Goal: Transaction & Acquisition: Purchase product/service

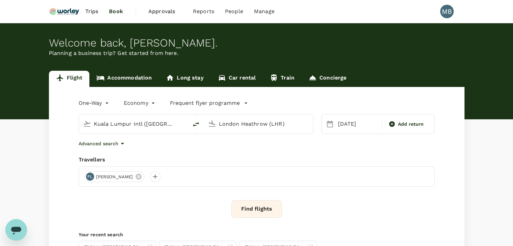
click at [256, 214] on button "Find flights" at bounding box center [257, 209] width 51 height 18
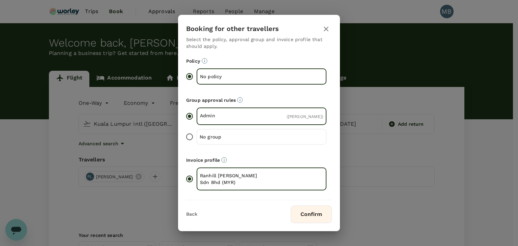
click at [305, 212] on button "Confirm" at bounding box center [311, 215] width 41 height 18
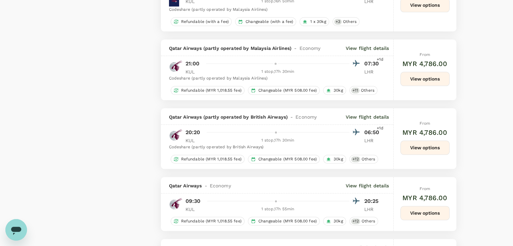
type input "4230"
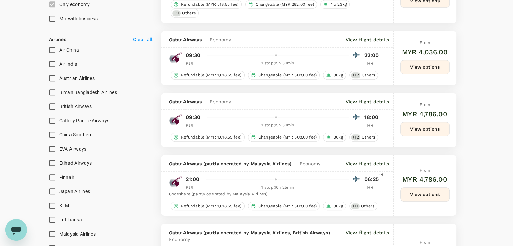
scroll to position [371, 0]
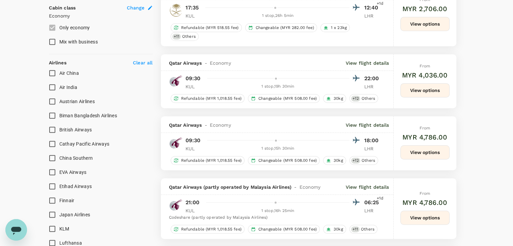
click at [51, 130] on input "British Airways" at bounding box center [52, 130] width 14 height 14
checkbox input "true"
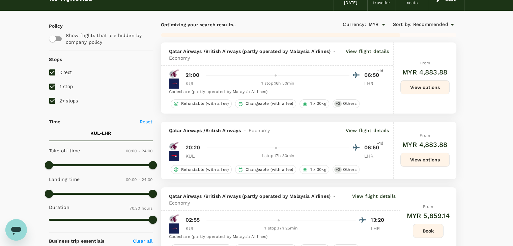
scroll to position [0, 0]
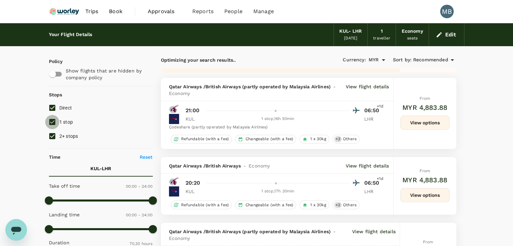
click at [56, 123] on input "1 stop" at bounding box center [52, 122] width 14 height 14
checkbox input "false"
click at [51, 133] on input "2+ stops" at bounding box center [52, 136] width 14 height 14
checkbox input "false"
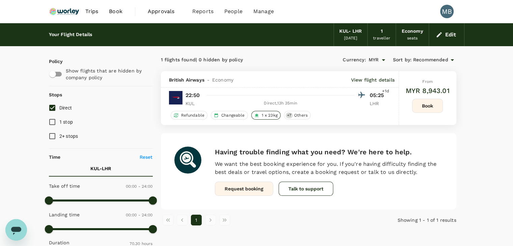
click at [269, 117] on span "1 x 23kg" at bounding box center [269, 116] width 21 height 6
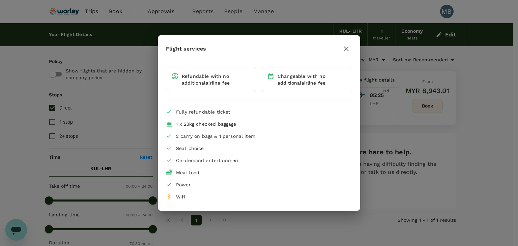
click at [347, 50] on icon "button" at bounding box center [347, 49] width 8 height 8
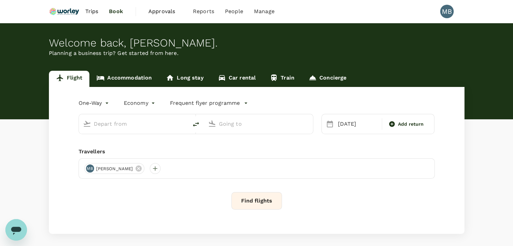
type input "Kuala Lumpur Intl ([GEOGRAPHIC_DATA])"
type input "London Heathrow (LHR)"
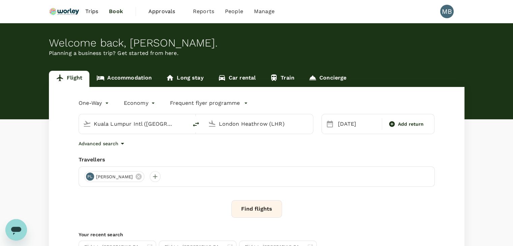
click at [265, 203] on button "Find flights" at bounding box center [257, 209] width 51 height 18
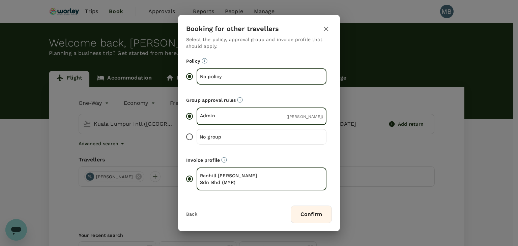
click at [316, 211] on button "Confirm" at bounding box center [311, 215] width 41 height 18
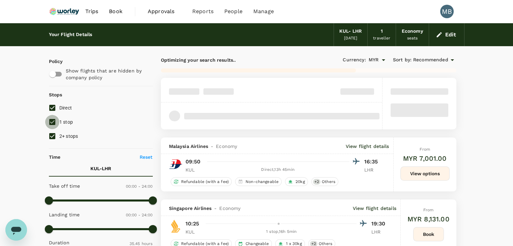
click at [47, 120] on input "1 stop" at bounding box center [52, 122] width 14 height 14
checkbox input "false"
click at [54, 132] on input "2+ stops" at bounding box center [52, 136] width 14 height 14
checkbox input "false"
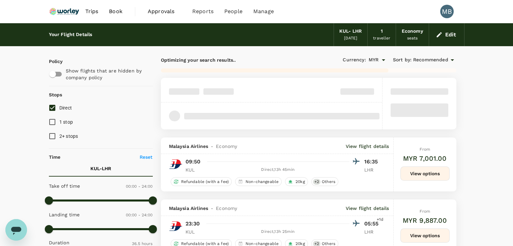
type input "4230"
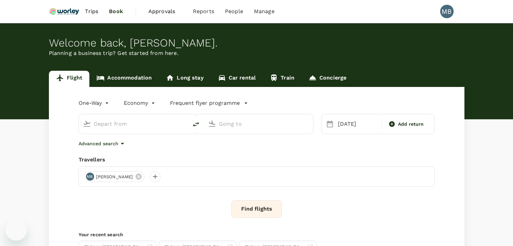
type input "Kuala Lumpur Intl ([GEOGRAPHIC_DATA])"
type input "London Heathrow (LHR)"
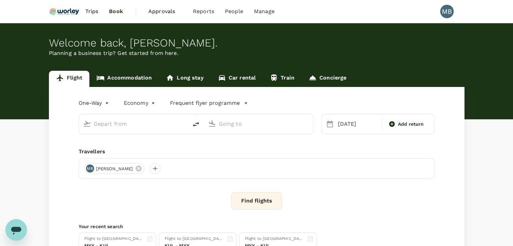
type input "Kuala Lumpur Intl ([GEOGRAPHIC_DATA])"
type input "London Heathrow (LHR)"
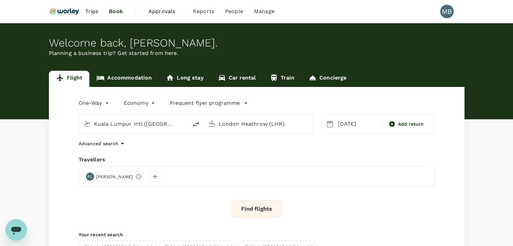
click at [268, 207] on button "Find flights" at bounding box center [257, 209] width 51 height 18
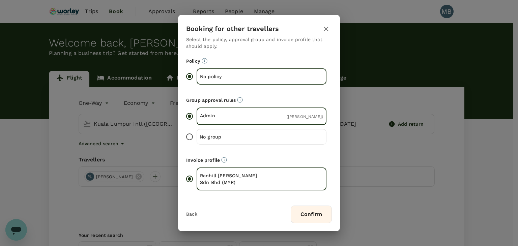
click at [328, 32] on icon "button" at bounding box center [326, 29] width 8 height 8
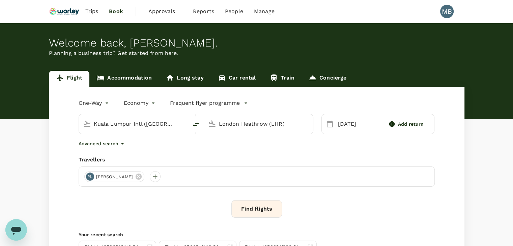
click at [140, 106] on body "Trips Book Approvals 0 Reports People Manage MB Welcome back , MUHAMMAD HIDAYAT…" at bounding box center [256, 160] width 513 height 320
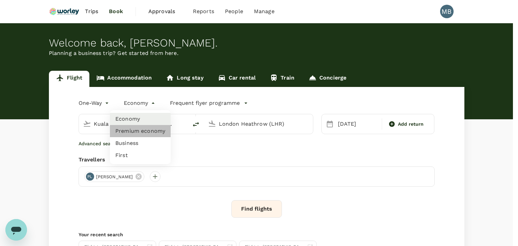
click at [145, 131] on li "Premium economy" at bounding box center [140, 131] width 61 height 12
type input "premium-economy"
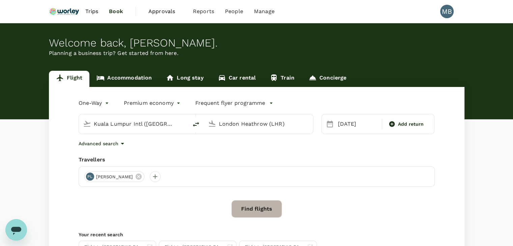
click at [248, 212] on button "Find flights" at bounding box center [257, 209] width 51 height 18
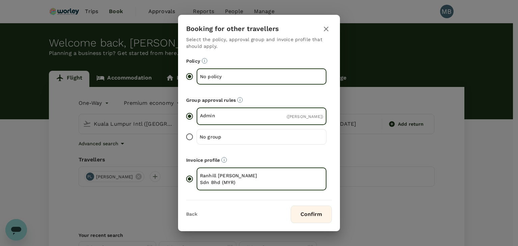
click at [298, 219] on button "Confirm" at bounding box center [311, 215] width 41 height 18
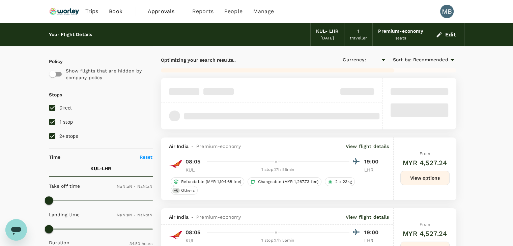
type input "MYR"
type input "1440"
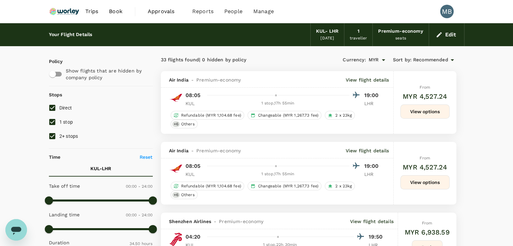
click at [50, 121] on input "1 stop" at bounding box center [52, 122] width 14 height 14
checkbox input "false"
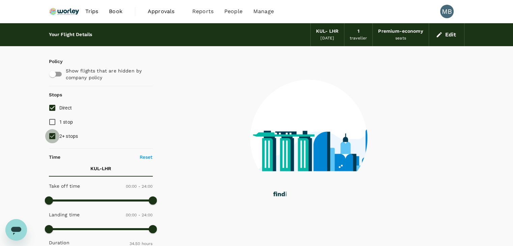
click at [54, 137] on input "2+ stops" at bounding box center [52, 136] width 14 height 14
checkbox input "false"
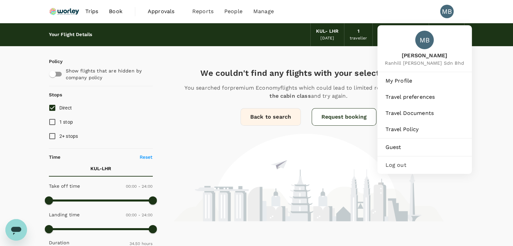
click at [447, 13] on div "MB" at bounding box center [446, 11] width 13 height 13
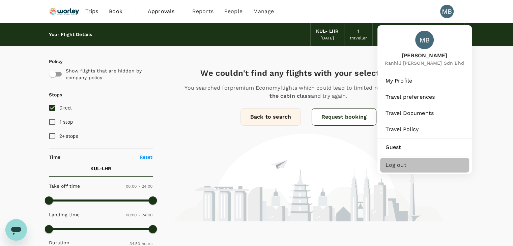
click at [398, 169] on span "Log out" at bounding box center [425, 165] width 78 height 8
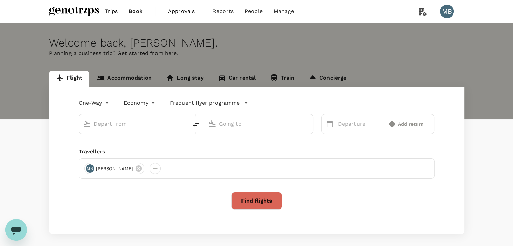
type input "roundtrip"
type input "Kuching Intl (KCH)"
type input "Miri Intl (MYY)"
type input "Kuching Intl (KCH)"
type input "Miri Intl (MYY)"
